Goal: Use online tool/utility: Utilize a website feature to perform a specific function

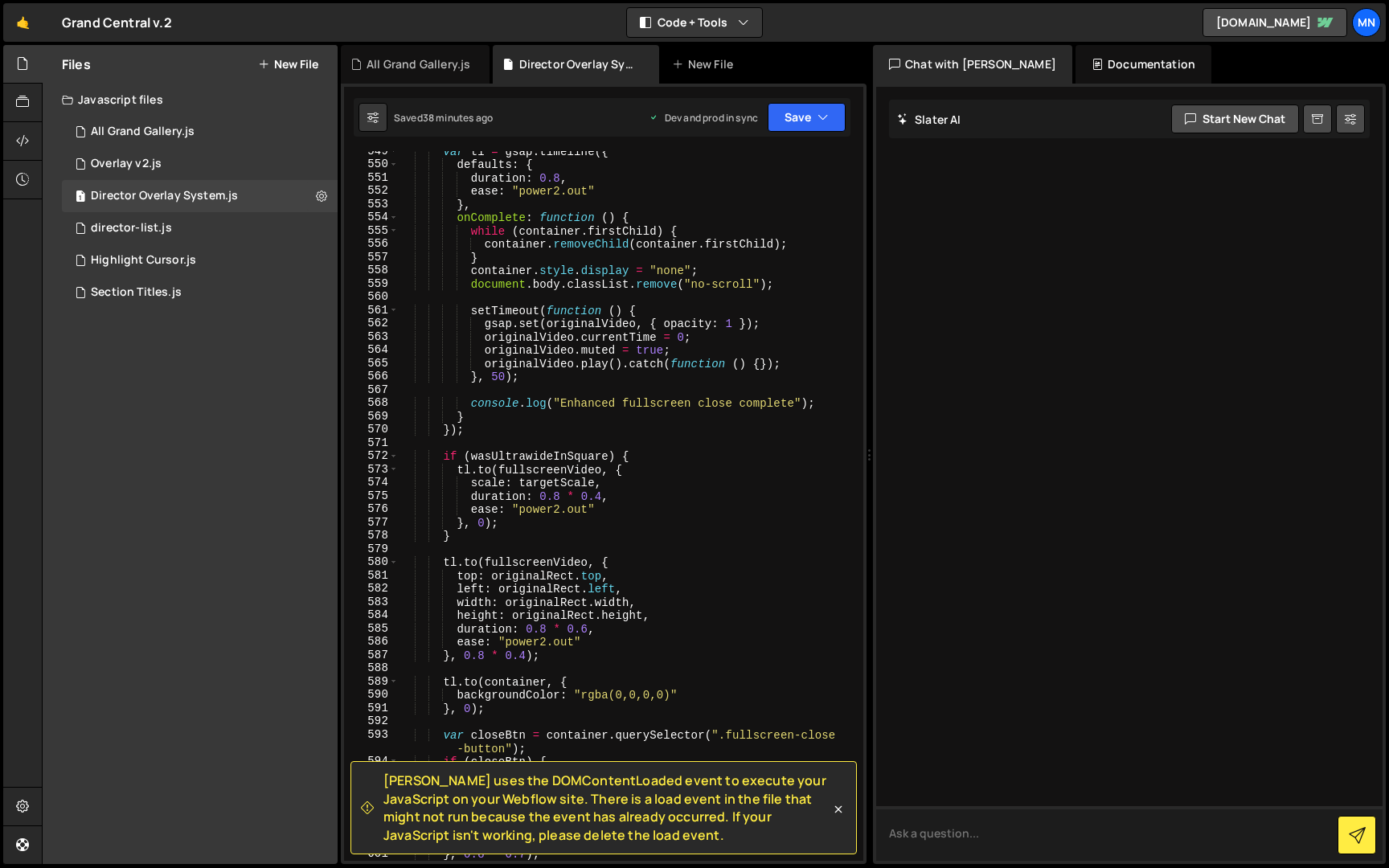
scroll to position [5765, 0]
click at [845, 812] on icon at bounding box center [838, 809] width 16 height 16
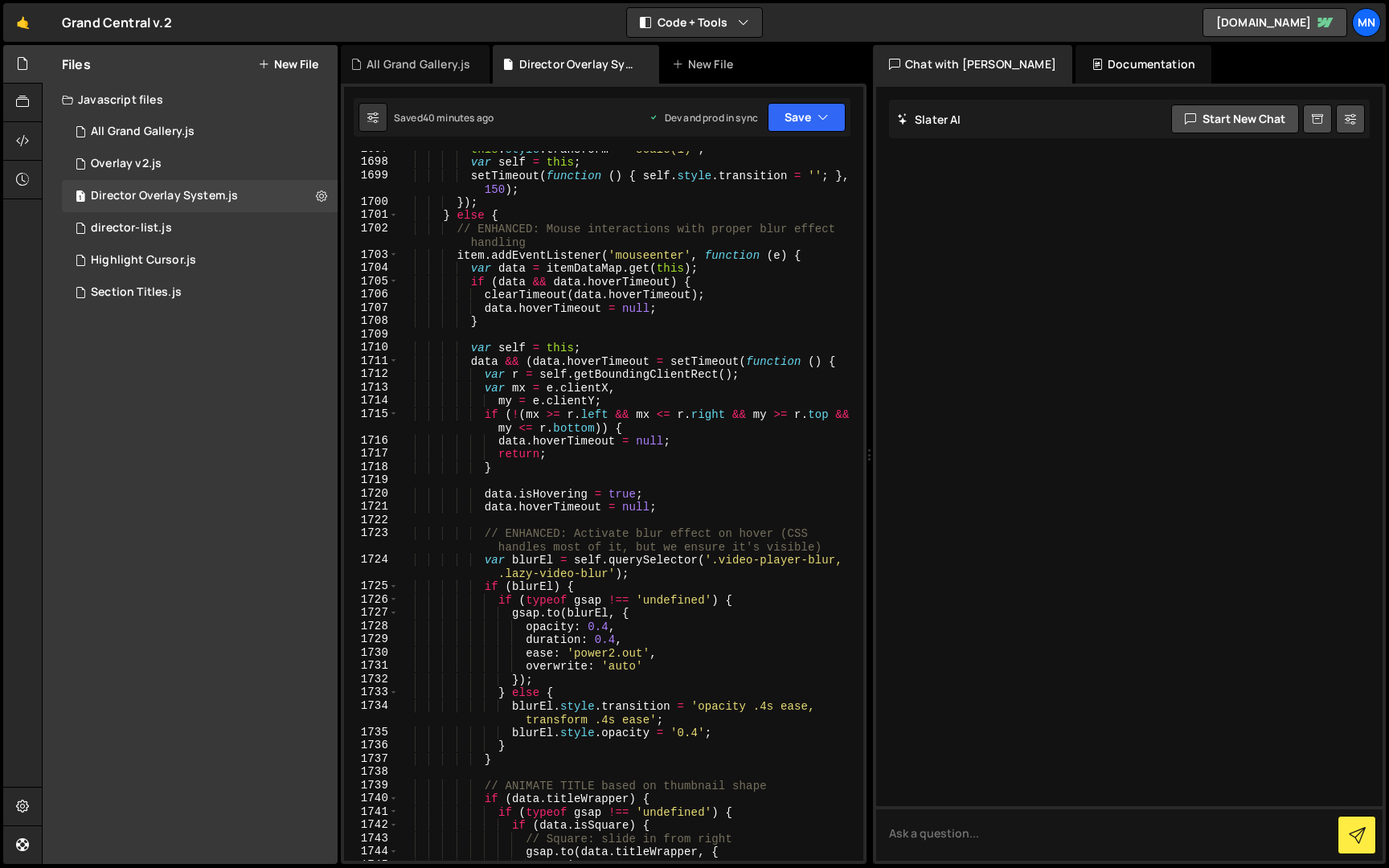
scroll to position [17917, 0]
drag, startPoint x: 597, startPoint y: 622, endPoint x: 621, endPoint y: 596, distance: 35.4
click at [599, 622] on div "this . style . transform = 'scale(1)' ; var self = this ; setTimeout ( function…" at bounding box center [628, 508] width 459 height 736
click at [769, 657] on div "this . style . transform = 'scale(1)' ; var self = this ; setTimeout ( function…" at bounding box center [628, 508] width 459 height 736
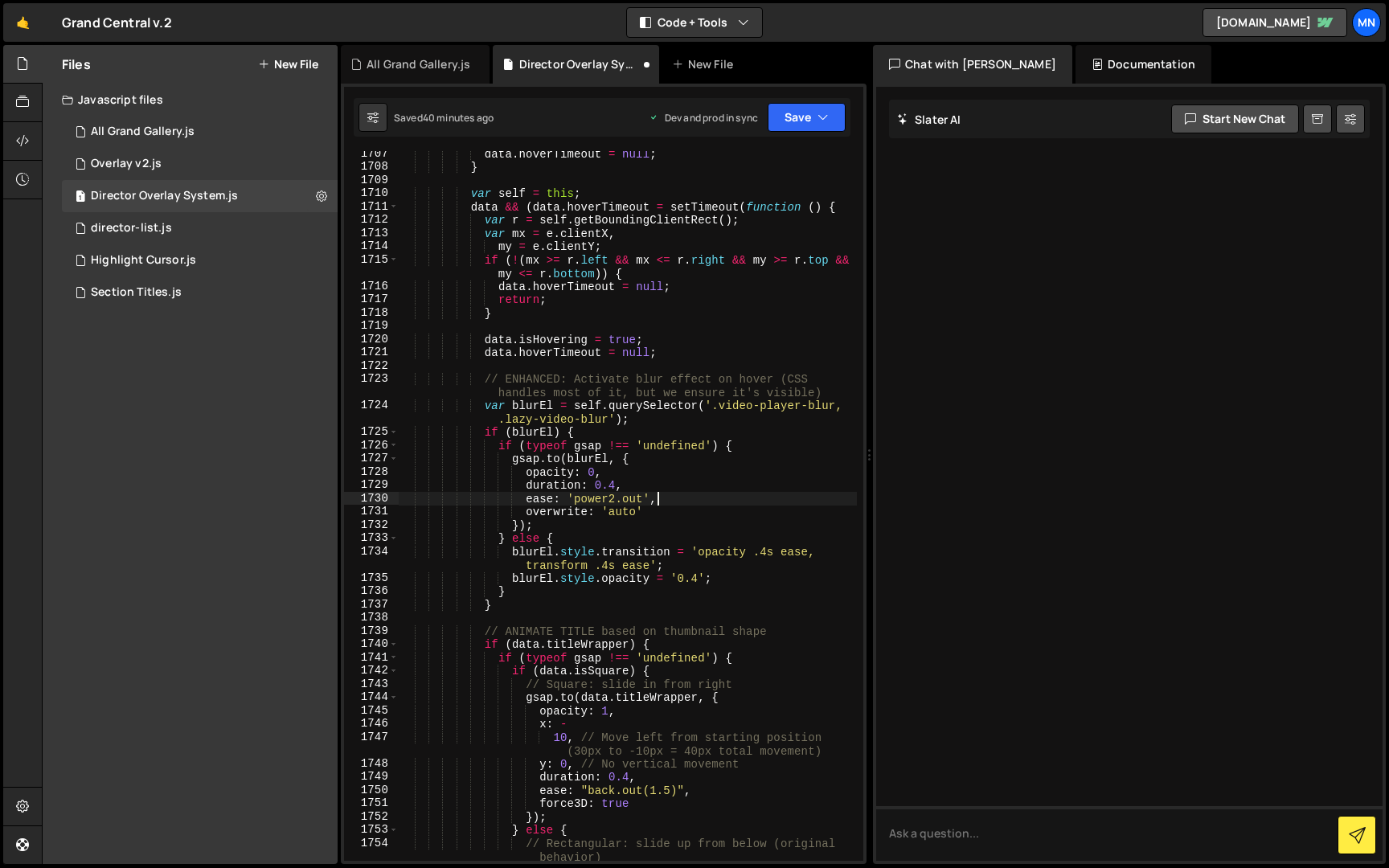
scroll to position [18028, 0]
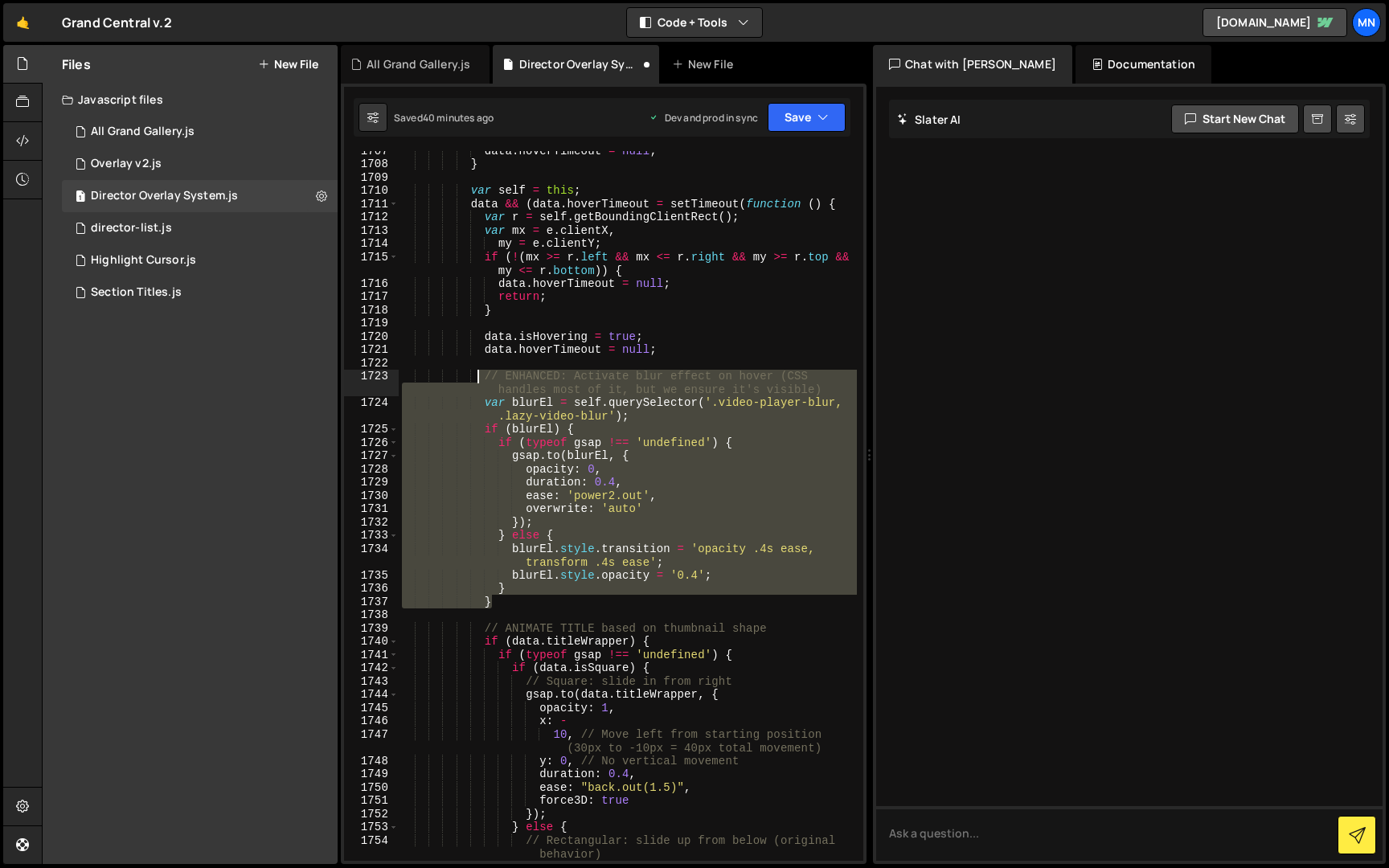
drag, startPoint x: 494, startPoint y: 601, endPoint x: 479, endPoint y: 374, distance: 227.5
click at [479, 374] on div "data . hoverTimeout = null ; } var self = this ; data && ( data . hoverTimeout …" at bounding box center [628, 513] width 459 height 736
click at [674, 388] on div "data . hoverTimeout = null ; } var self = this ; data && ( data . hoverTimeout …" at bounding box center [628, 506] width 459 height 710
drag, startPoint x: 483, startPoint y: 374, endPoint x: 552, endPoint y: 599, distance: 235.3
click at [552, 599] on div "data . hoverTimeout = null ; } var self = this ; data && ( data . hoverTimeout …" at bounding box center [628, 513] width 459 height 736
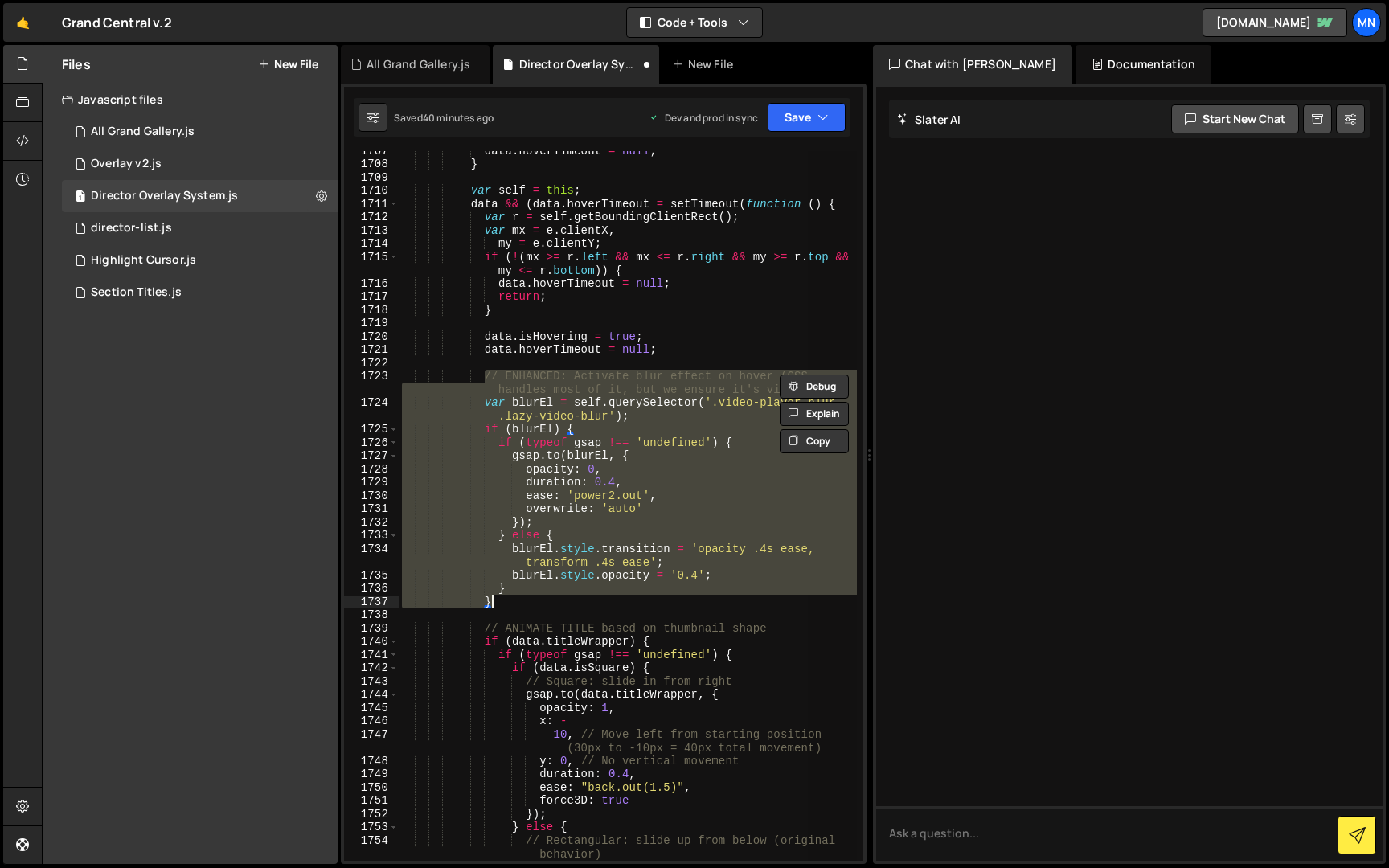
click at [724, 473] on div "data . hoverTimeout = null ; } var self = this ; data && ( data . hoverTimeout …" at bounding box center [628, 506] width 459 height 710
type textarea "opacity: 0,"
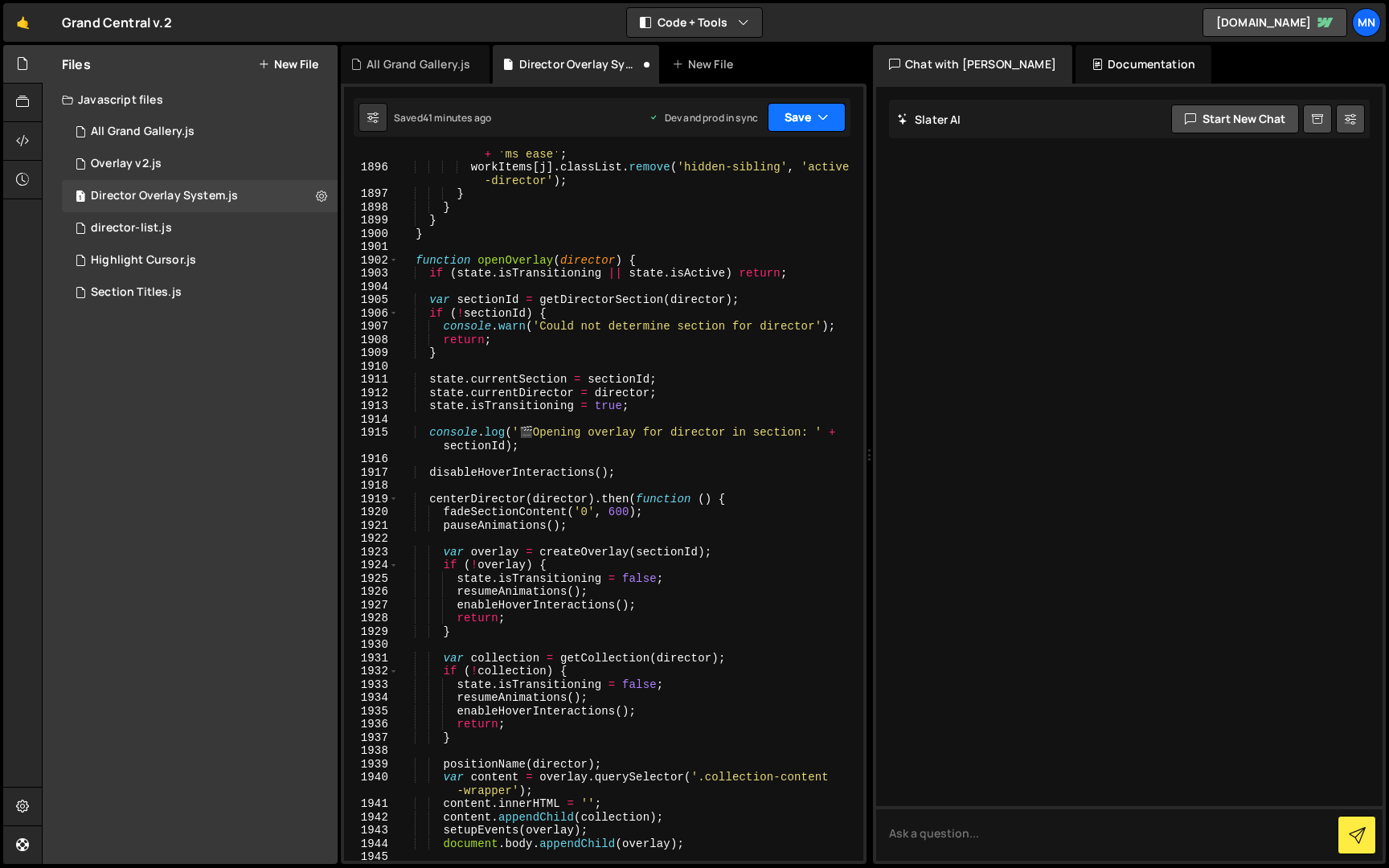
scroll to position [20044, 0]
click at [821, 108] on button "Save" at bounding box center [806, 117] width 78 height 28
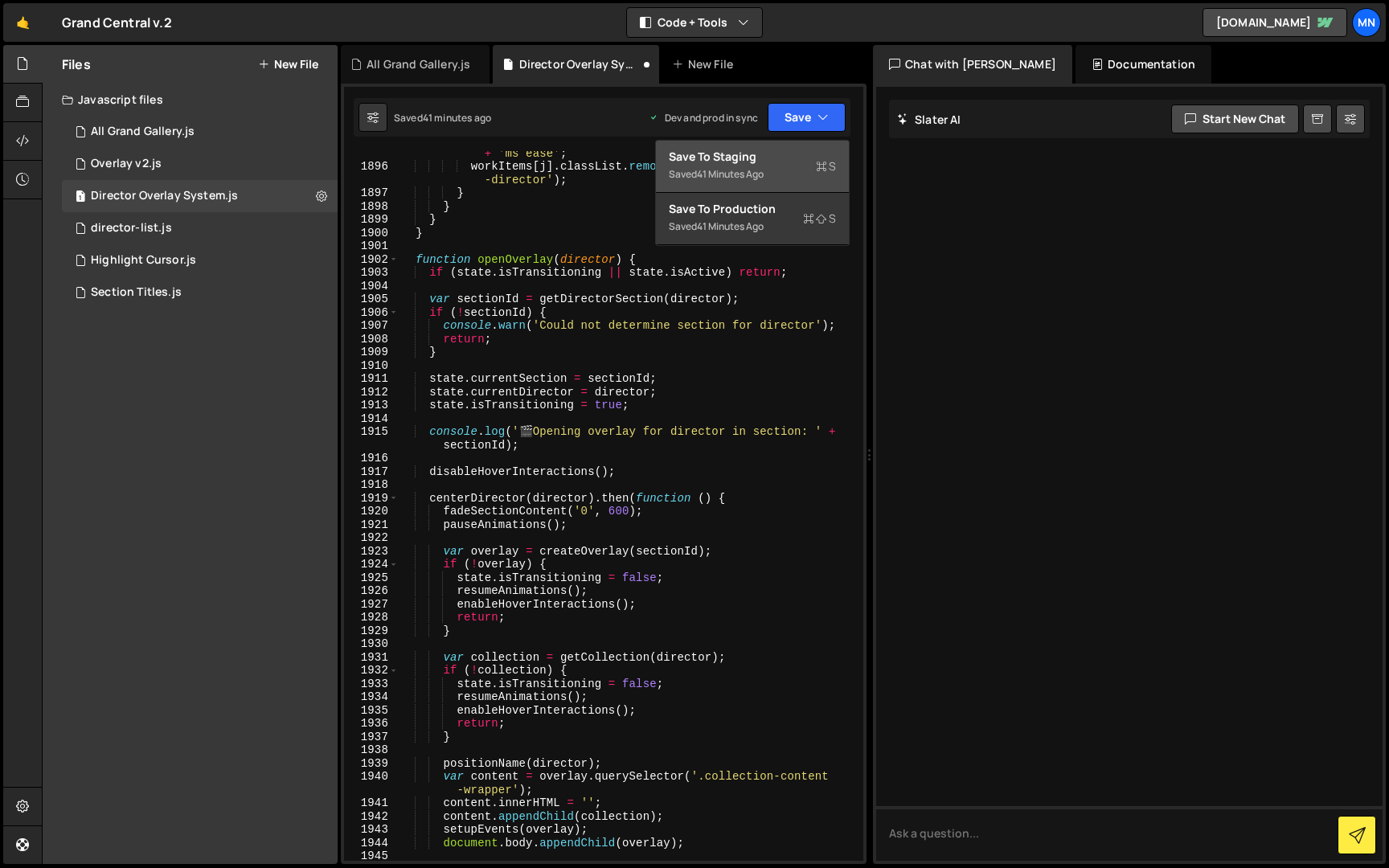
click at [750, 173] on div "41 minutes ago" at bounding box center [731, 174] width 67 height 14
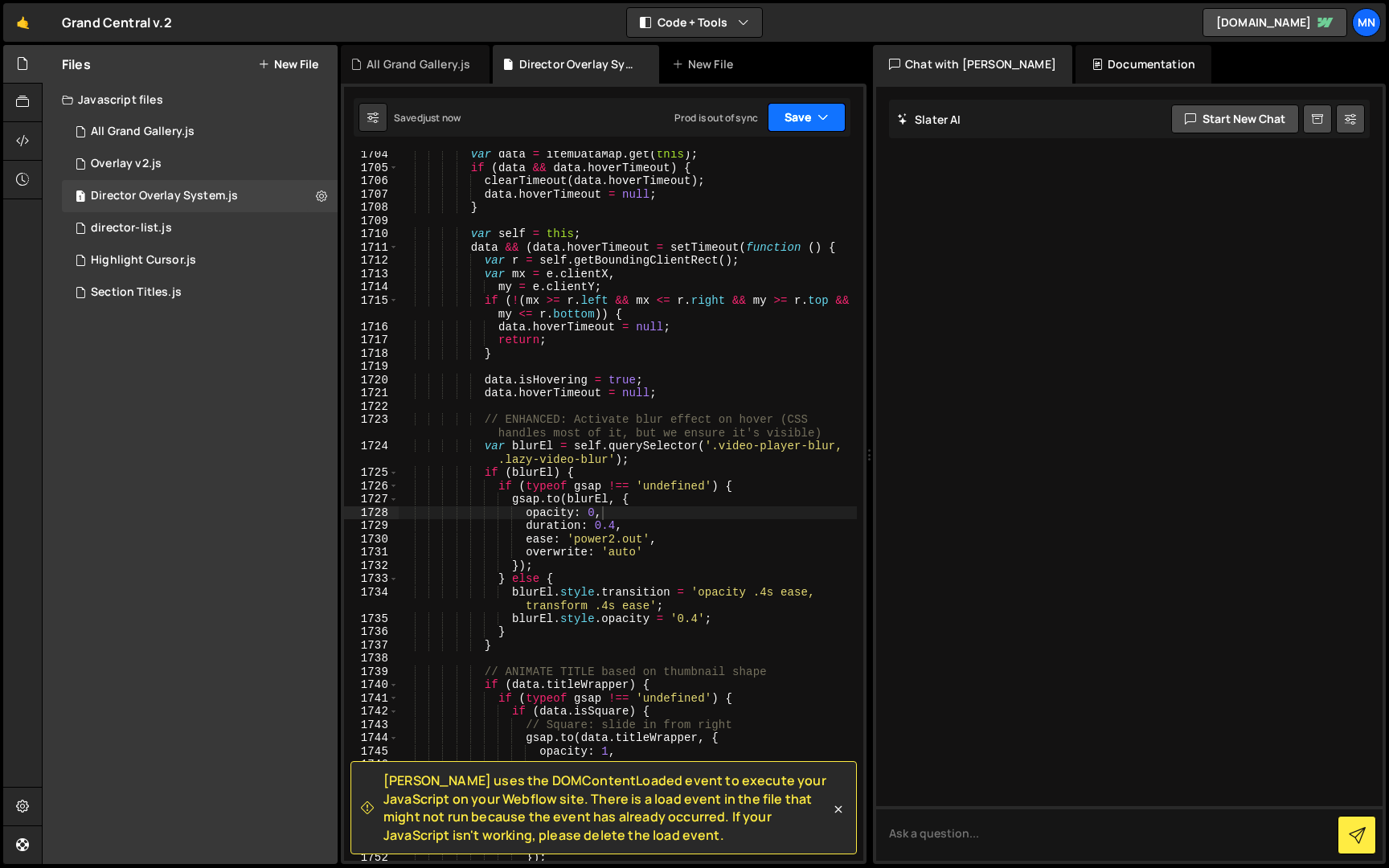
click at [823, 111] on icon "button" at bounding box center [822, 117] width 11 height 16
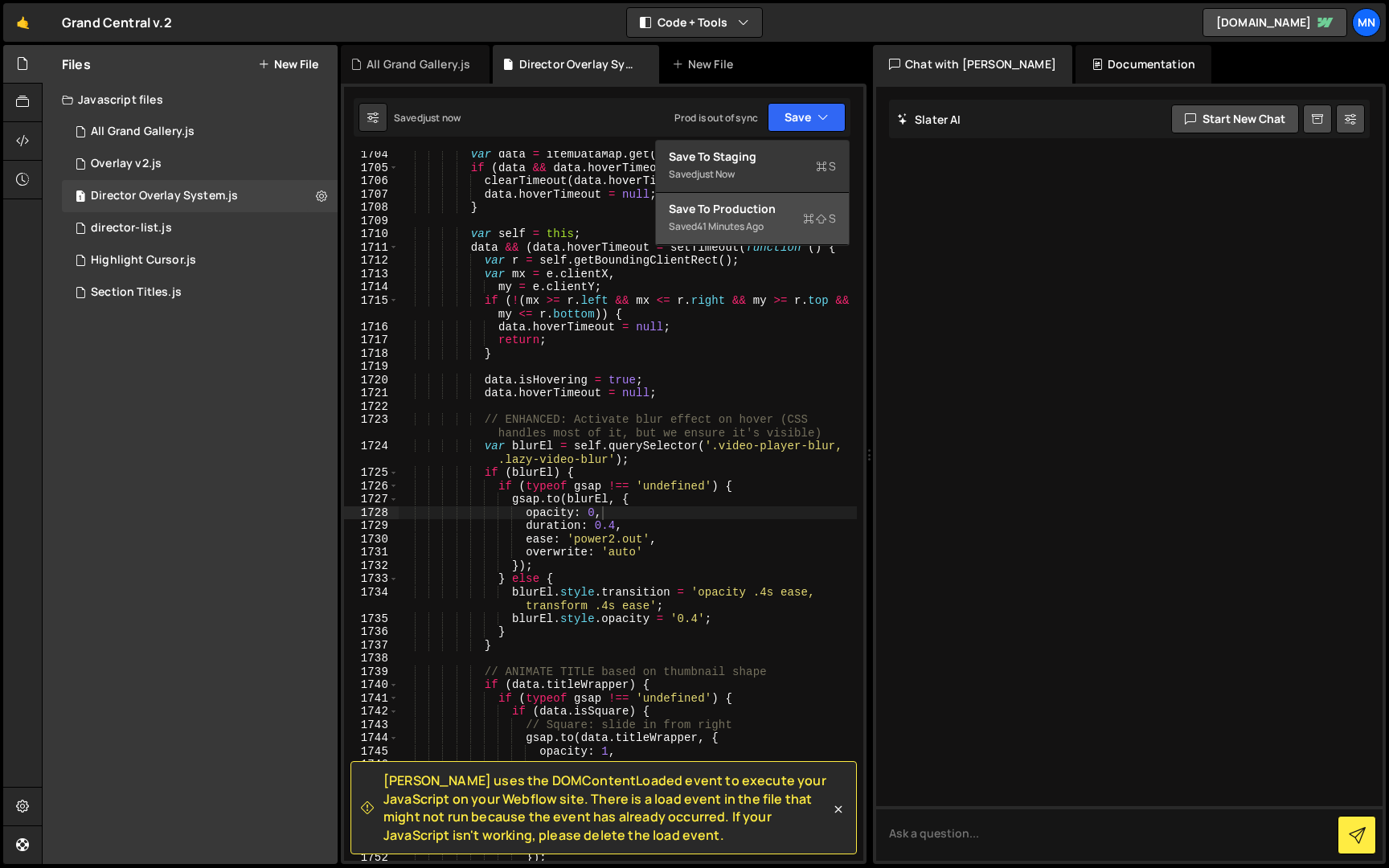
click at [780, 228] on div "Saved 41 minutes ago" at bounding box center [752, 227] width 167 height 20
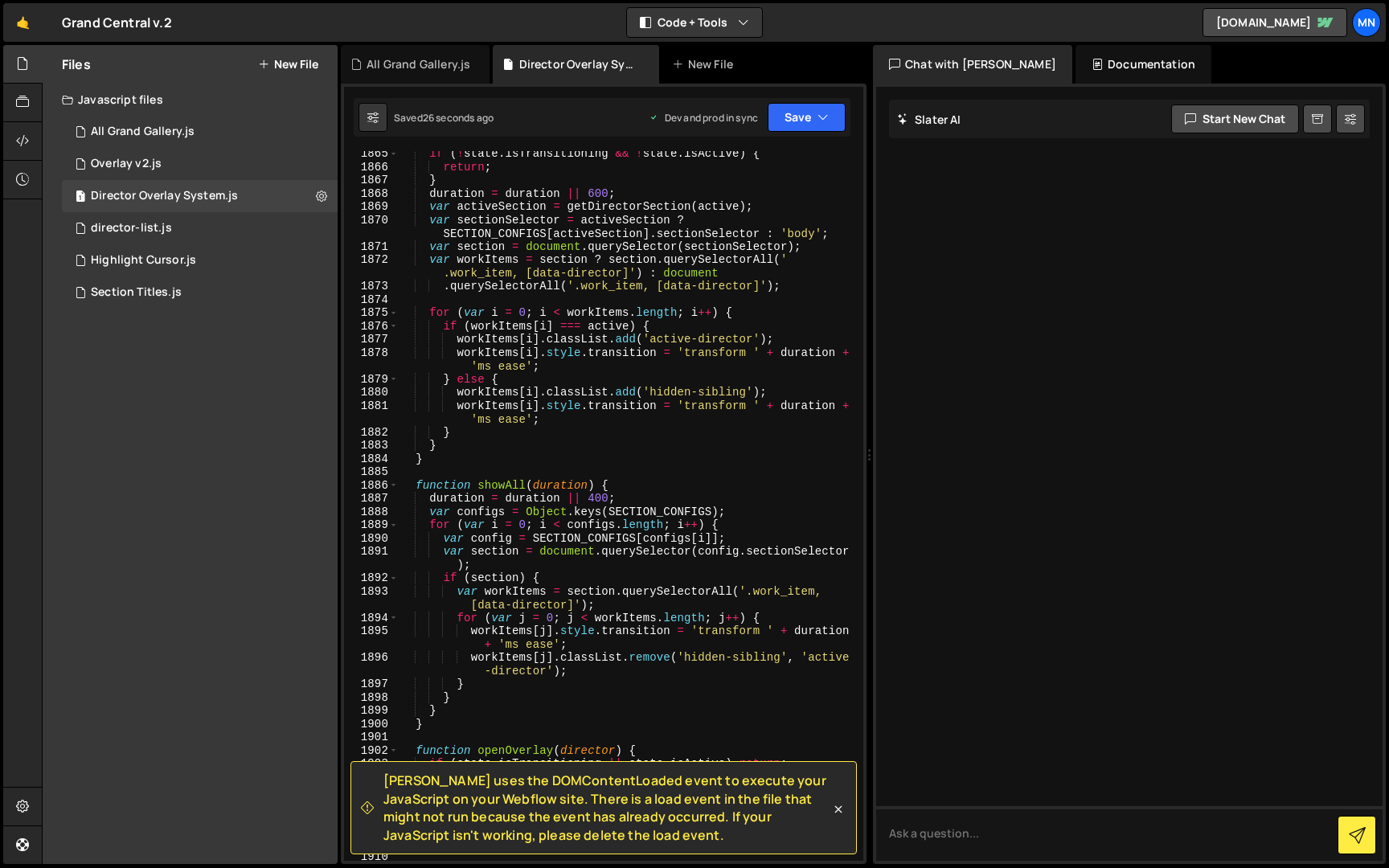
scroll to position [19691, 0]
drag, startPoint x: 839, startPoint y: 812, endPoint x: 851, endPoint y: 789, distance: 25.9
click at [839, 811] on icon at bounding box center [838, 809] width 16 height 16
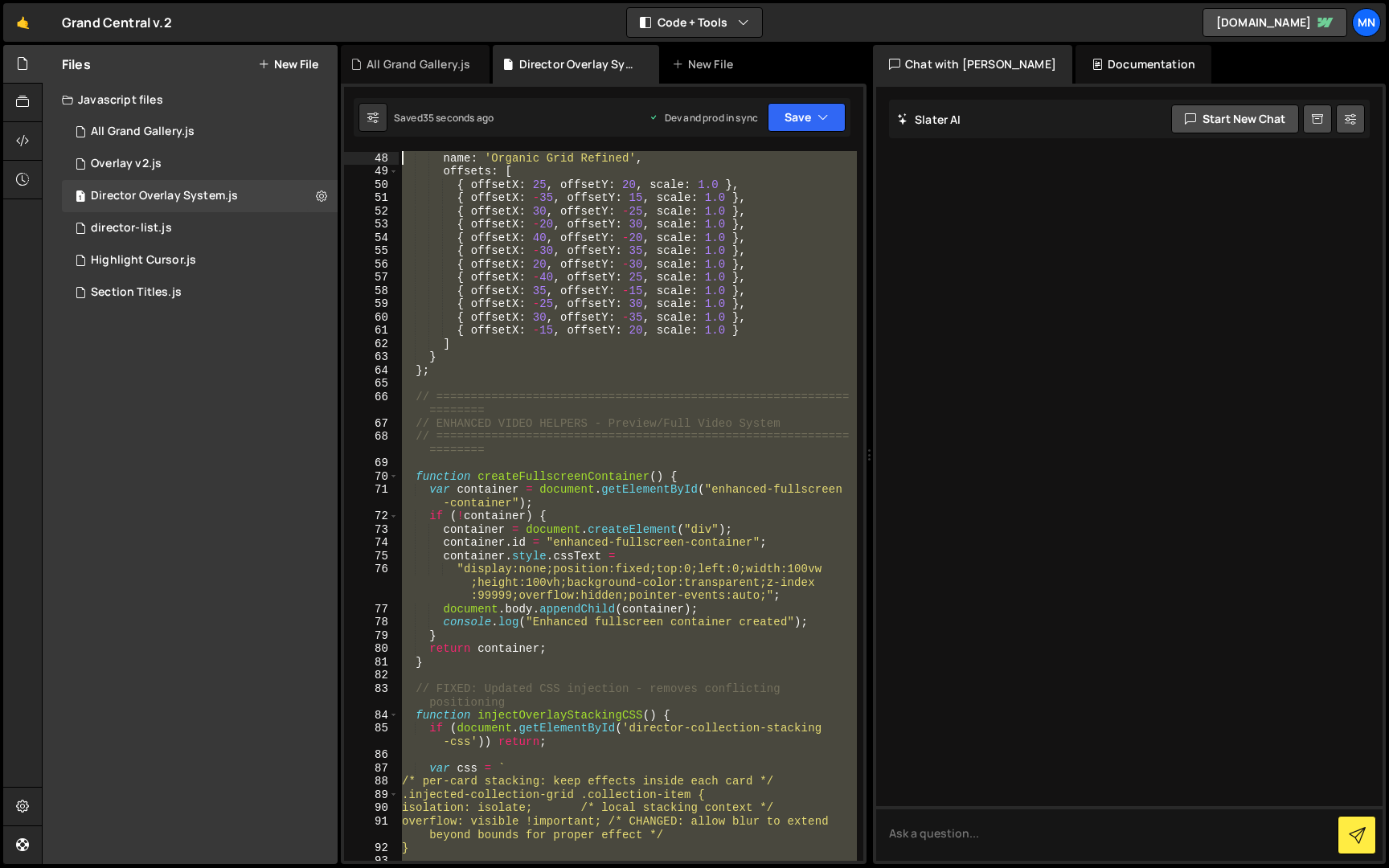
scroll to position [0, 0]
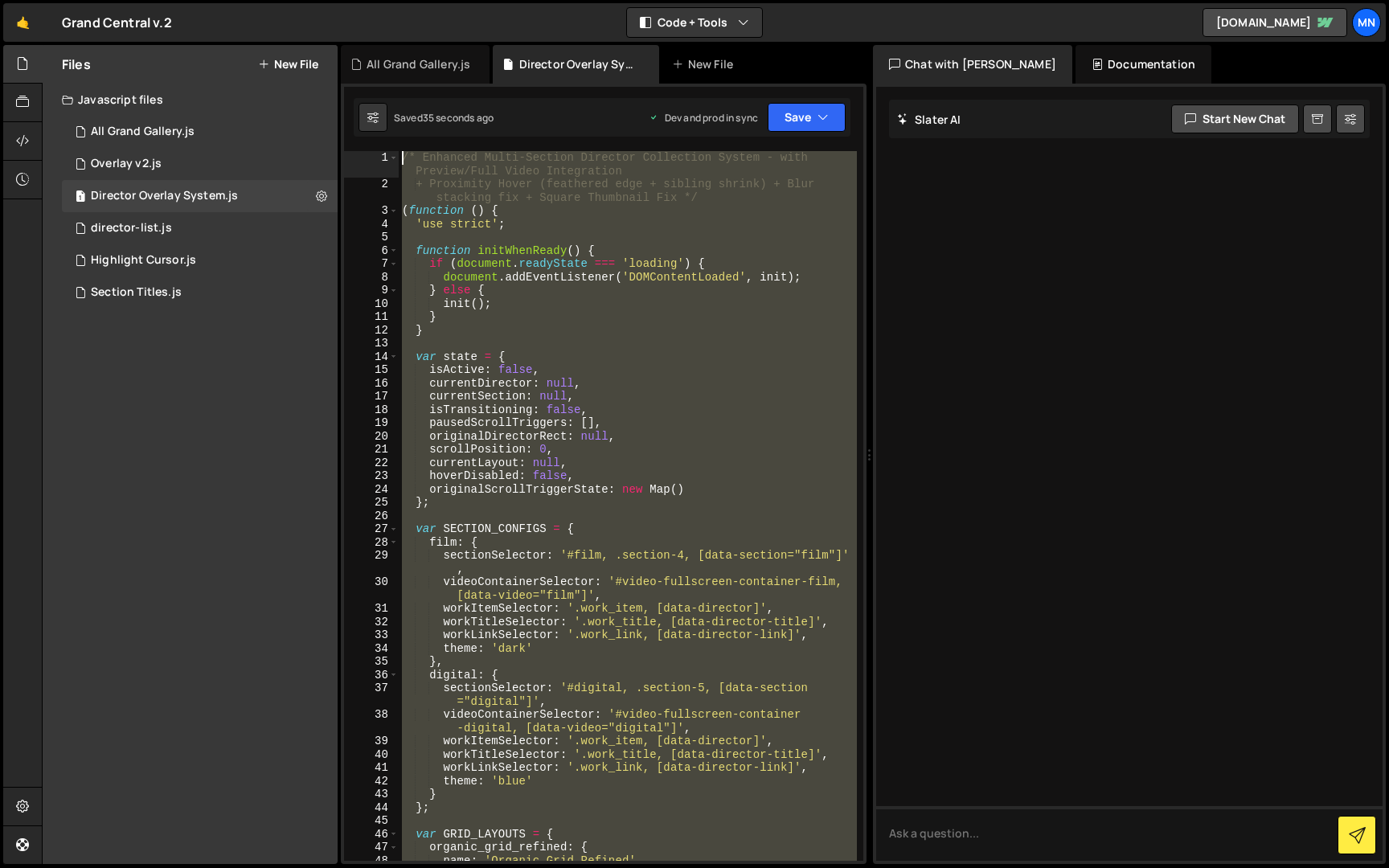
drag, startPoint x: 461, startPoint y: 849, endPoint x: 288, endPoint y: -29, distance: 894.9
click at [288, 0] on html "Projects [GEOGRAPHIC_DATA] Blog [GEOGRAPHIC_DATA] Projects Your Teams Invite te…" at bounding box center [694, 434] width 1389 height 868
paste textarea "})();"
type textarea "})();"
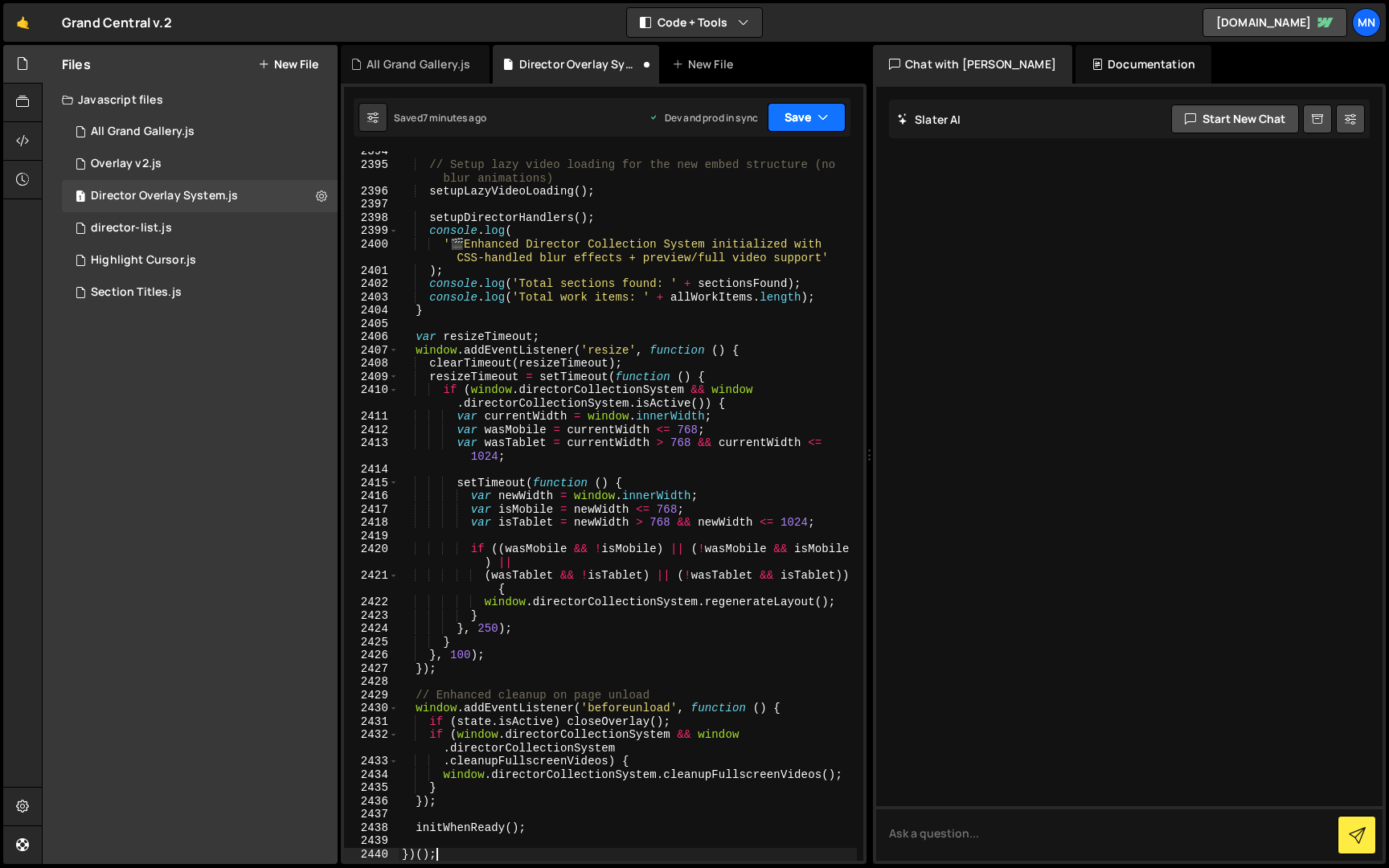
click at [820, 119] on icon "button" at bounding box center [822, 117] width 11 height 16
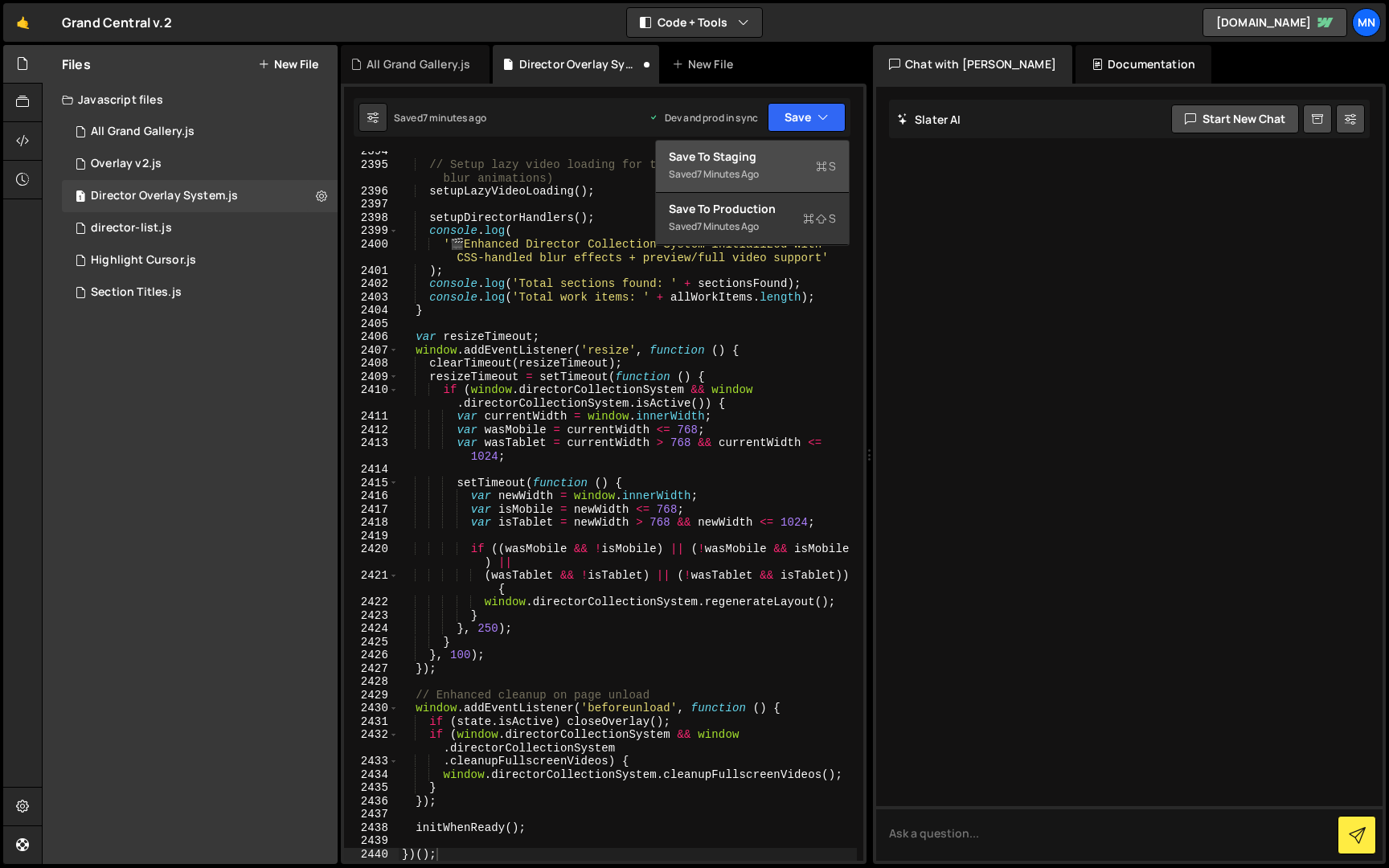
click at [781, 172] on div "Saved 7 minutes ago" at bounding box center [752, 175] width 167 height 20
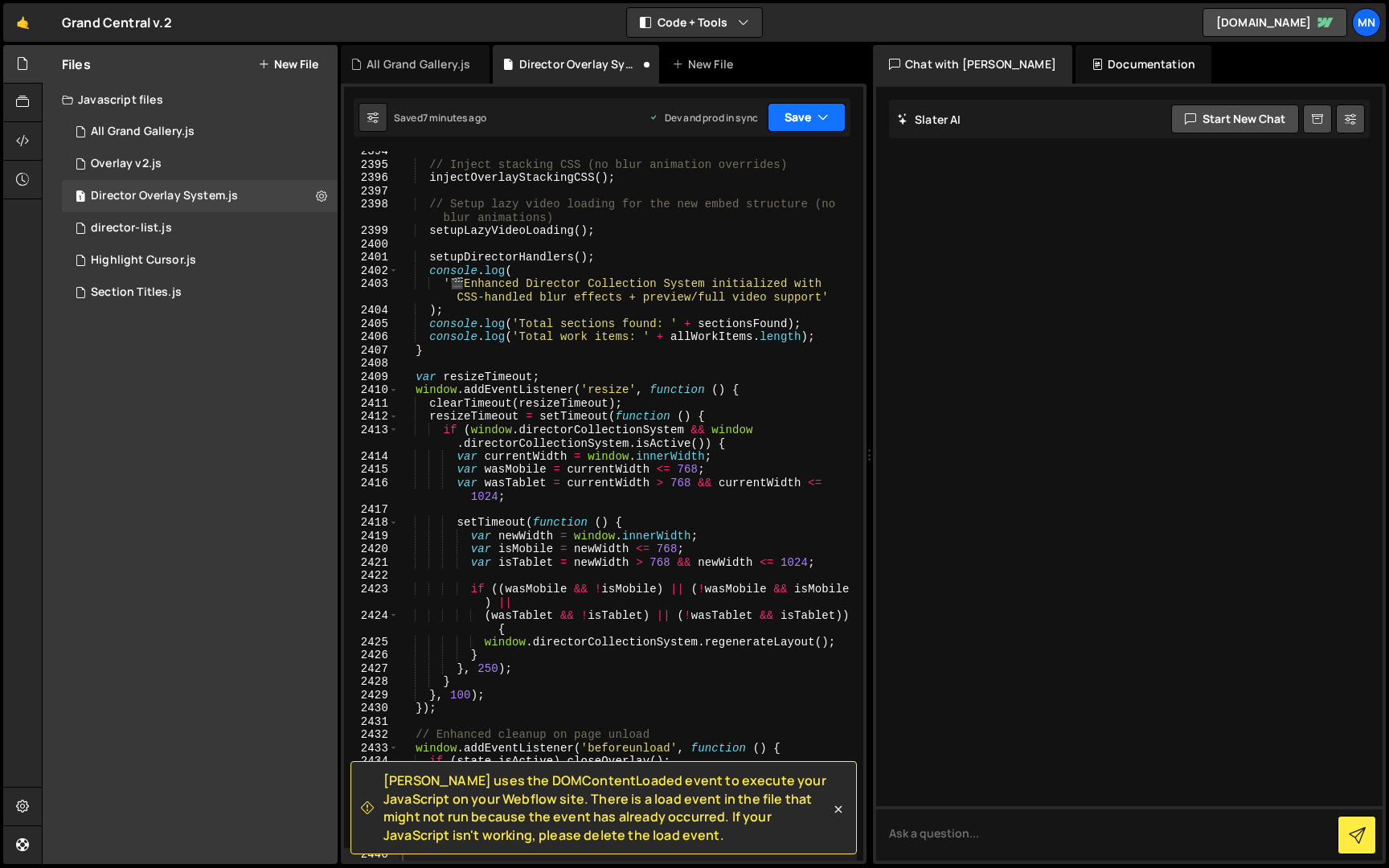
click at [820, 117] on icon "button" at bounding box center [822, 117] width 11 height 16
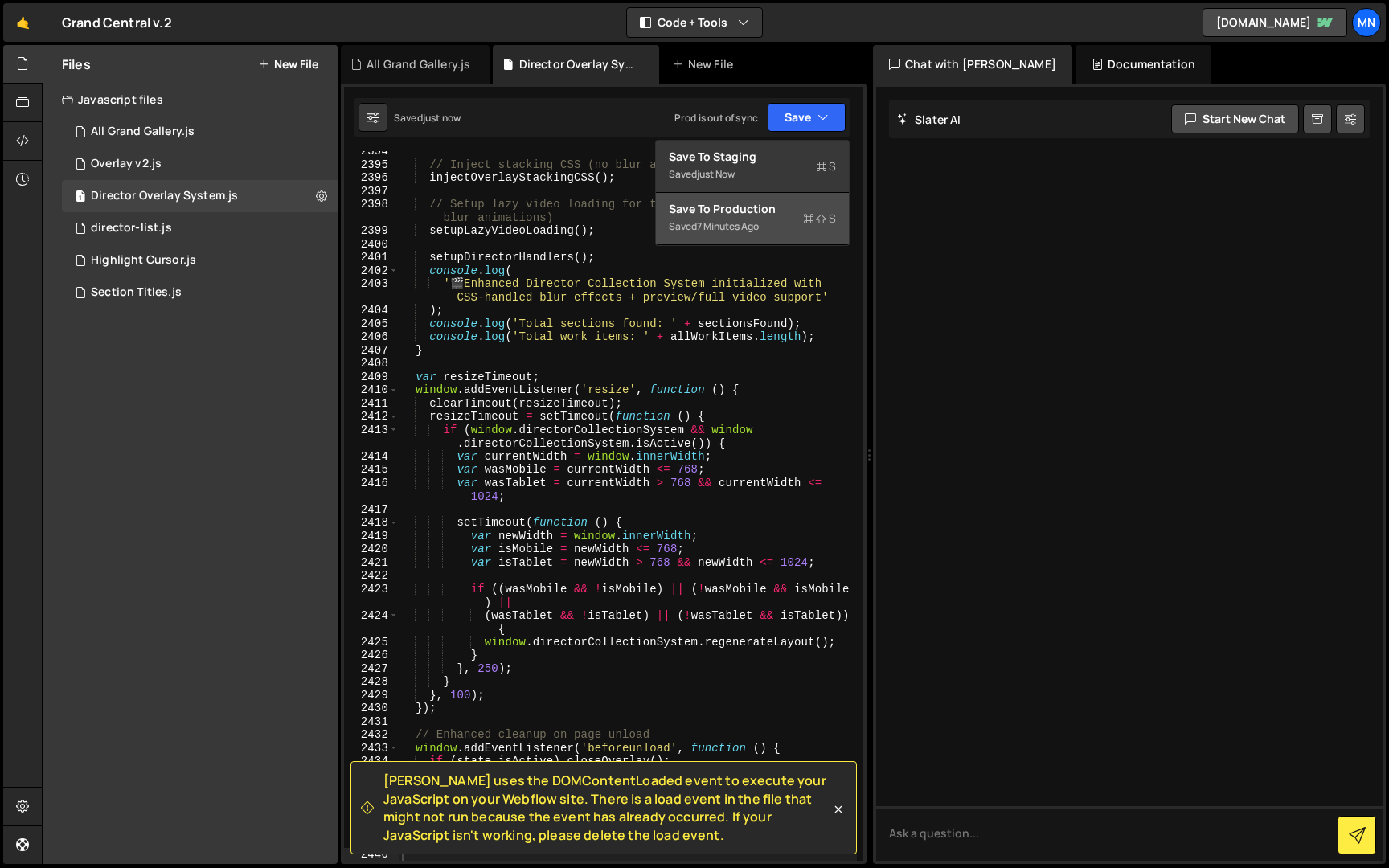
click at [773, 216] on div "Save to Production S" at bounding box center [752, 209] width 167 height 16
